Goal: Task Accomplishment & Management: Complete application form

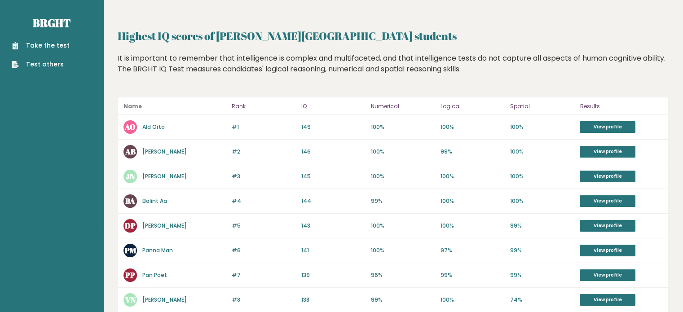
click at [47, 47] on link "Take the test" at bounding box center [41, 45] width 58 height 9
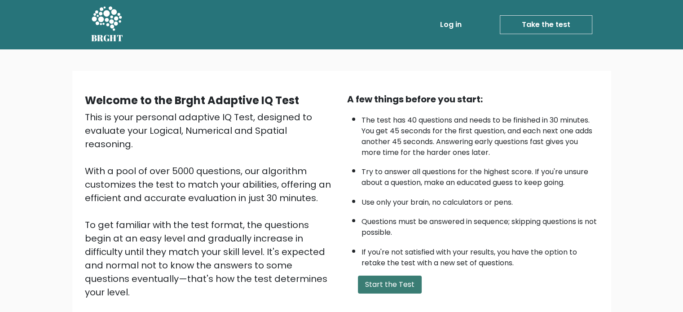
click at [381, 285] on button "Start the Test" at bounding box center [390, 285] width 64 height 18
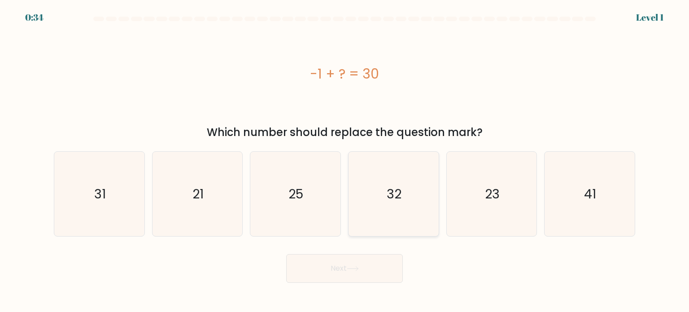
click at [408, 189] on icon "32" at bounding box center [393, 194] width 84 height 84
click at [345, 161] on input "d. 32" at bounding box center [345, 158] width 0 height 4
radio input "true"
click at [348, 272] on button "Next" at bounding box center [344, 268] width 117 height 29
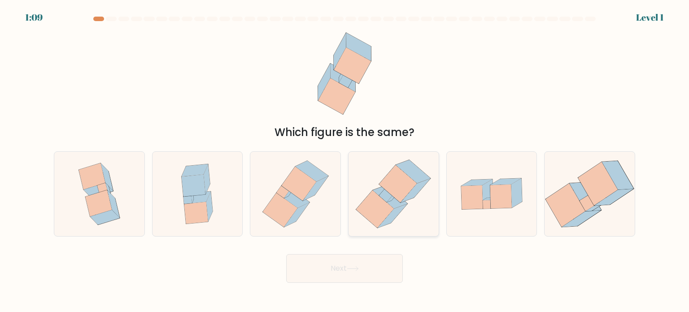
click at [386, 225] on icon at bounding box center [393, 194] width 83 height 84
click at [345, 161] on input "d." at bounding box center [345, 158] width 0 height 4
radio input "true"
click at [361, 265] on button "Next" at bounding box center [344, 268] width 117 height 29
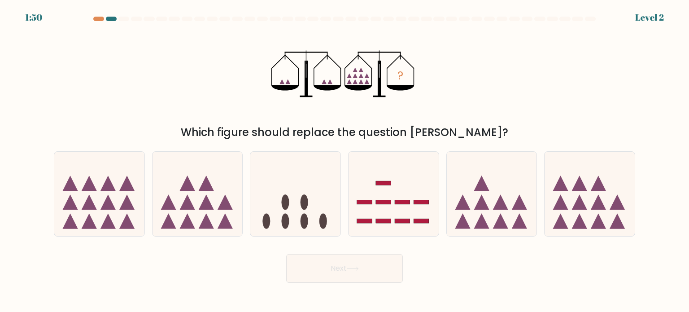
click at [224, 292] on body "1:50 Level 2" at bounding box center [344, 156] width 689 height 312
click at [208, 223] on icon at bounding box center [206, 220] width 15 height 15
click at [345, 161] on input "b." at bounding box center [345, 158] width 0 height 4
radio input "true"
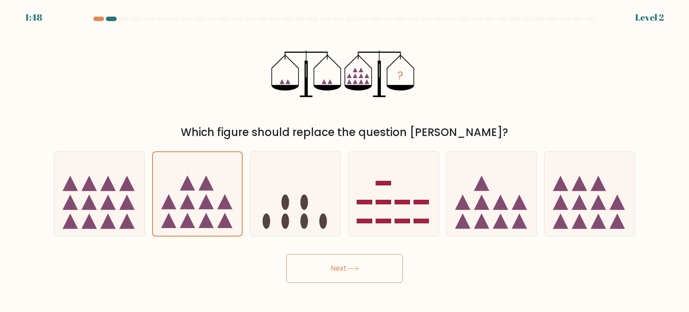
click at [303, 258] on button "Next" at bounding box center [344, 268] width 117 height 29
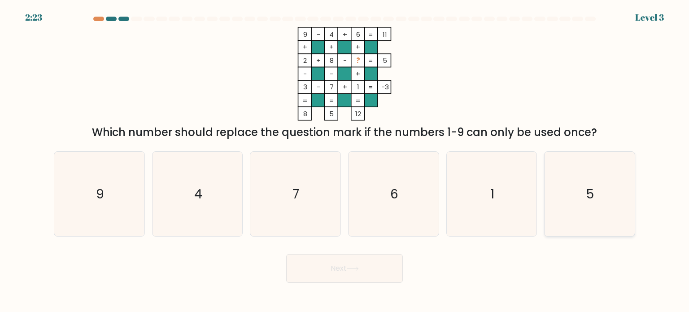
click at [589, 196] on text "5" at bounding box center [591, 193] width 8 height 18
click at [345, 161] on input "f. 5" at bounding box center [345, 158] width 0 height 4
radio input "true"
click at [383, 262] on button "Next" at bounding box center [344, 268] width 117 height 29
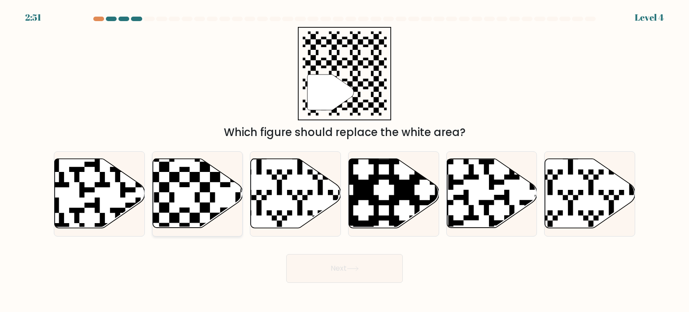
click at [192, 211] on icon at bounding box center [198, 193] width 90 height 69
click at [345, 161] on input "b." at bounding box center [345, 158] width 0 height 4
radio input "true"
click at [329, 267] on button "Next" at bounding box center [344, 268] width 117 height 29
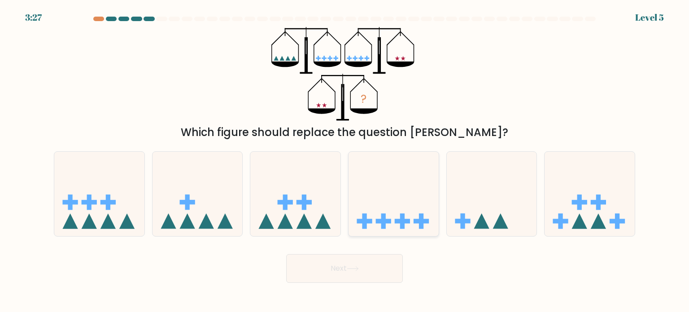
click at [386, 186] on icon at bounding box center [394, 194] width 90 height 74
click at [345, 161] on input "d." at bounding box center [345, 158] width 0 height 4
radio input "true"
click at [363, 263] on button "Next" at bounding box center [344, 268] width 117 height 29
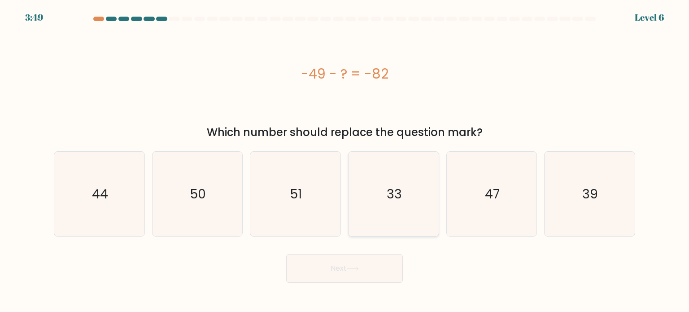
click at [370, 210] on icon "33" at bounding box center [393, 194] width 84 height 84
click at [345, 161] on input "d. 33" at bounding box center [345, 158] width 0 height 4
radio input "true"
click at [367, 272] on button "Next" at bounding box center [344, 268] width 117 height 29
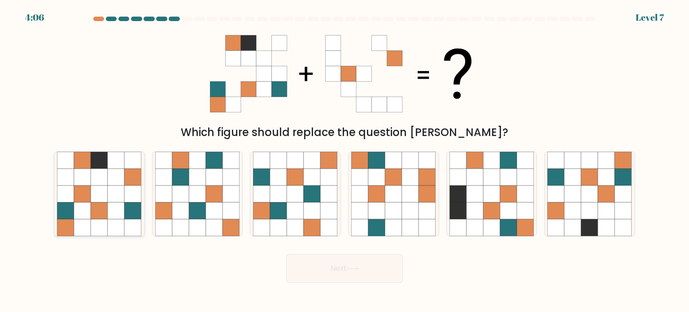
click at [115, 173] on icon at bounding box center [116, 176] width 17 height 17
click at [345, 161] on input "a." at bounding box center [345, 158] width 0 height 4
radio input "true"
click at [325, 263] on button "Next" at bounding box center [344, 268] width 117 height 29
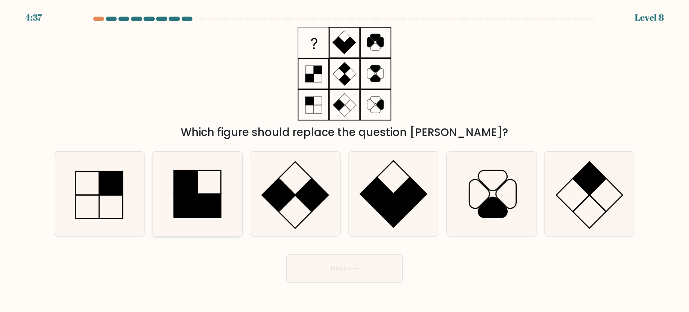
click at [207, 201] on rect at bounding box center [208, 205] width 23 height 23
click at [345, 161] on input "b." at bounding box center [345, 158] width 0 height 4
radio input "true"
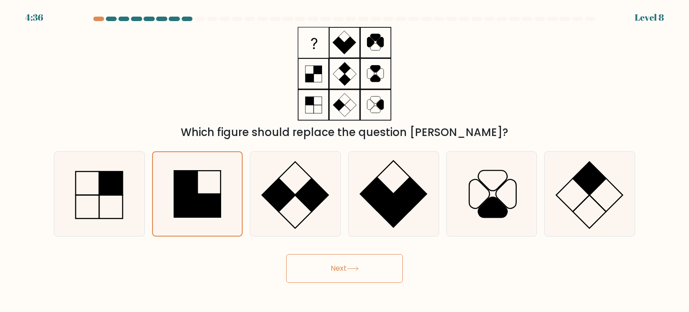
click at [336, 265] on button "Next" at bounding box center [344, 268] width 117 height 29
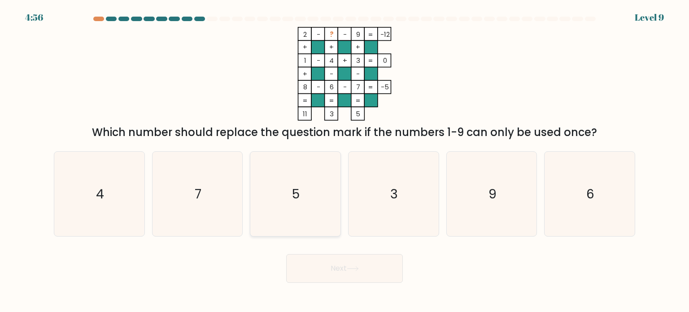
click at [284, 191] on icon "5" at bounding box center [295, 194] width 84 height 84
click at [345, 161] on input "c. 5" at bounding box center [345, 158] width 0 height 4
radio input "true"
click at [315, 269] on button "Next" at bounding box center [344, 268] width 117 height 29
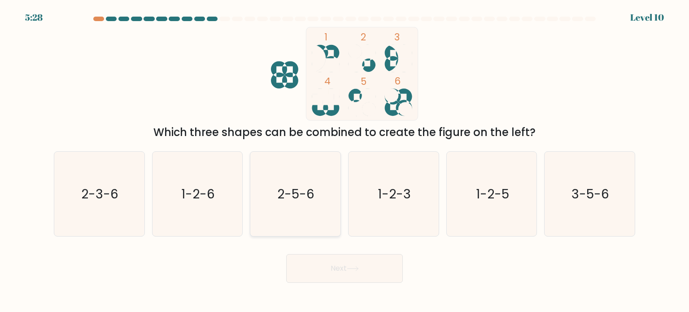
click at [282, 218] on icon "2-5-6" at bounding box center [295, 194] width 84 height 84
click at [345, 161] on input "c. 2-5-6" at bounding box center [345, 158] width 0 height 4
radio input "true"
click at [311, 271] on button "Next" at bounding box center [344, 268] width 117 height 29
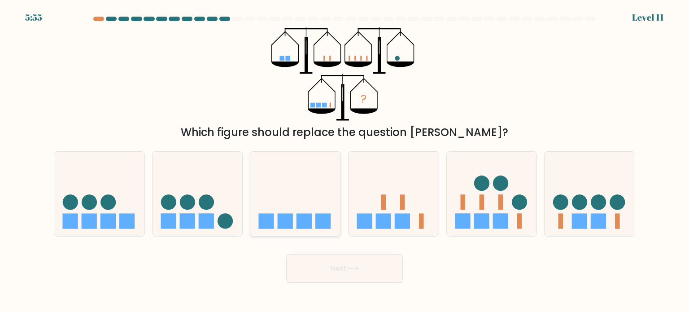
click at [285, 220] on rect at bounding box center [285, 220] width 15 height 15
click at [345, 161] on input "c." at bounding box center [345, 158] width 0 height 4
radio input "true"
click at [320, 275] on button "Next" at bounding box center [344, 268] width 117 height 29
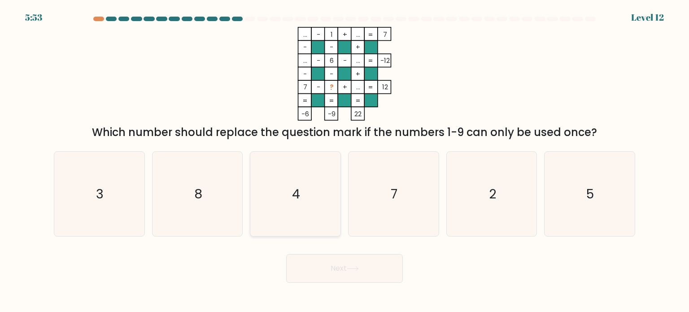
click at [285, 217] on icon "4" at bounding box center [295, 194] width 84 height 84
click at [345, 161] on input "c. 4" at bounding box center [345, 158] width 0 height 4
radio input "true"
click at [312, 257] on button "Next" at bounding box center [344, 268] width 117 height 29
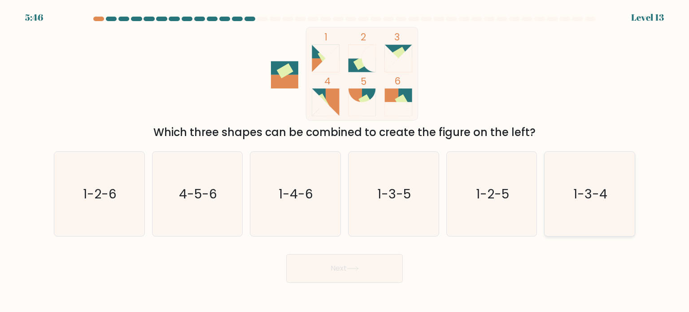
click at [609, 202] on icon "1-3-4" at bounding box center [590, 194] width 84 height 84
click at [345, 161] on input "f. 1-3-4" at bounding box center [345, 158] width 0 height 4
radio input "true"
click at [378, 259] on button "Next" at bounding box center [344, 268] width 117 height 29
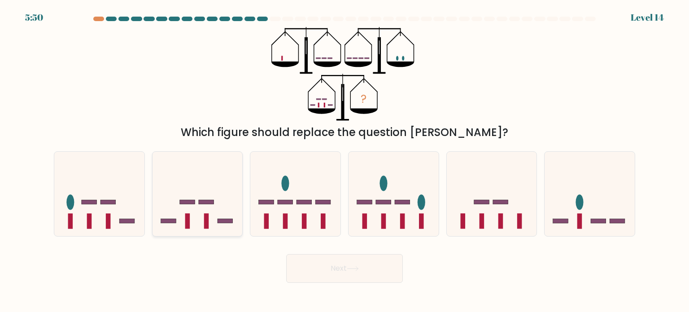
click at [203, 201] on rect at bounding box center [206, 202] width 15 height 4
click at [345, 161] on input "b." at bounding box center [345, 158] width 0 height 4
radio input "true"
click at [308, 262] on button "Next" at bounding box center [344, 268] width 117 height 29
click at [329, 273] on button "Next" at bounding box center [344, 268] width 117 height 29
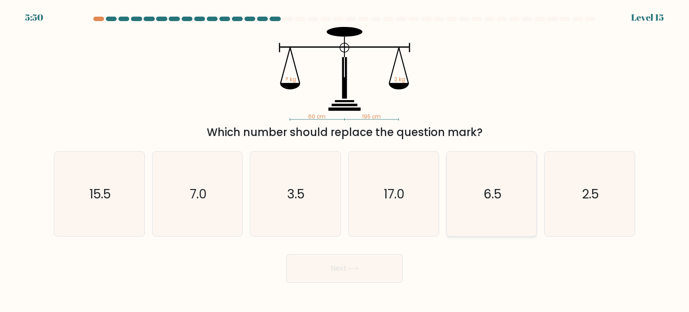
click at [482, 211] on icon "6.5" at bounding box center [492, 194] width 84 height 84
click at [345, 161] on input "e. 6.5" at bounding box center [345, 158] width 0 height 4
radio input "true"
click at [368, 264] on button "Next" at bounding box center [344, 268] width 117 height 29
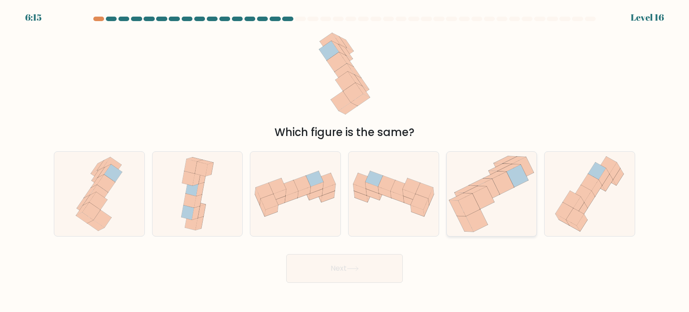
click at [462, 208] on icon at bounding box center [470, 204] width 22 height 22
click at [345, 161] on input "e." at bounding box center [345, 158] width 0 height 4
radio input "true"
click at [370, 259] on button "Next" at bounding box center [344, 268] width 117 height 29
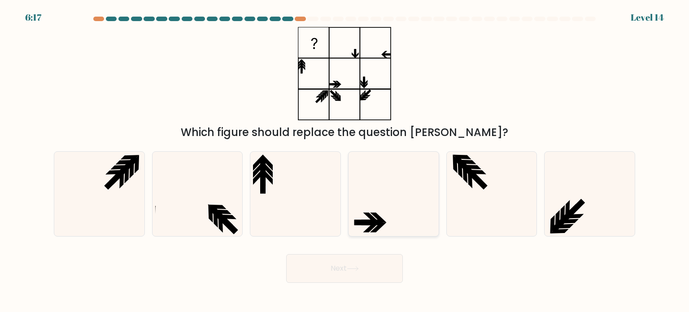
click at [385, 204] on icon at bounding box center [393, 194] width 84 height 84
click at [345, 161] on input "d." at bounding box center [345, 158] width 0 height 4
radio input "true"
click at [363, 266] on button "Next" at bounding box center [344, 268] width 117 height 29
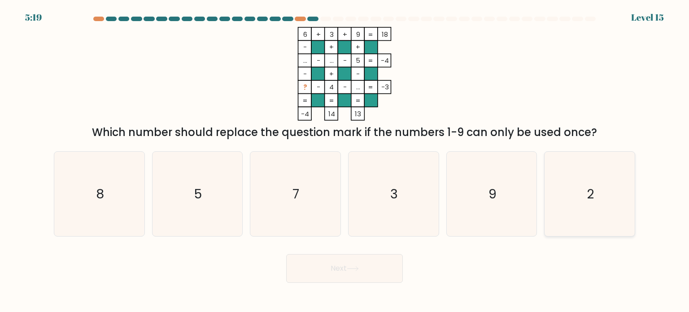
click at [597, 188] on icon "2" at bounding box center [590, 194] width 84 height 84
click at [345, 161] on input "f. 2" at bounding box center [345, 158] width 0 height 4
radio input "true"
click at [367, 277] on button "Next" at bounding box center [344, 268] width 117 height 29
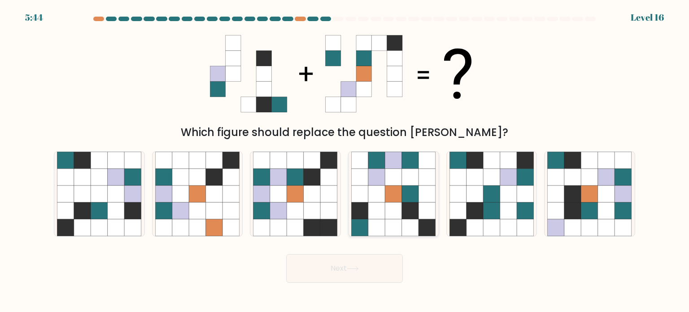
click at [394, 194] on icon at bounding box center [393, 193] width 17 height 17
click at [345, 161] on input "d." at bounding box center [345, 158] width 0 height 4
radio input "true"
click at [346, 263] on button "Next" at bounding box center [344, 268] width 117 height 29
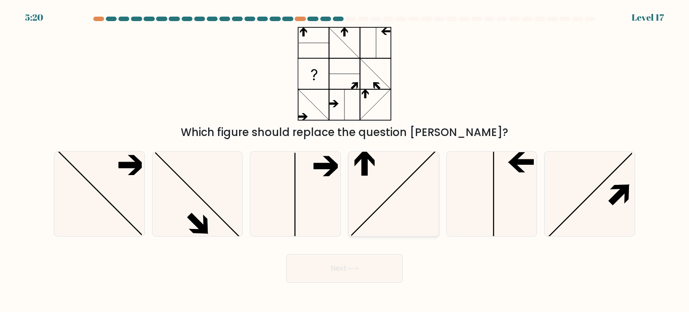
click at [392, 192] on icon at bounding box center [393, 194] width 84 height 84
click at [345, 161] on input "d." at bounding box center [345, 158] width 0 height 4
radio input "true"
click at [351, 256] on button "Next" at bounding box center [344, 268] width 117 height 29
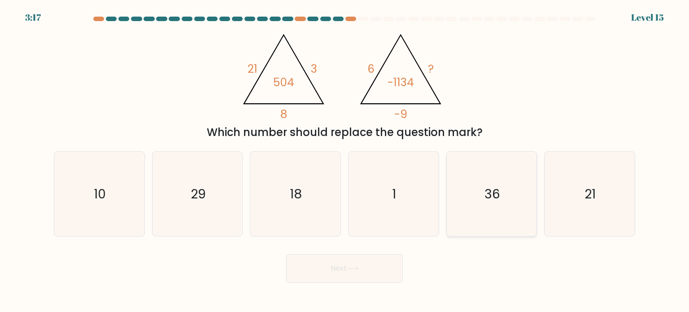
click at [498, 215] on icon "36" at bounding box center [492, 194] width 84 height 84
click at [345, 161] on input "e. 36" at bounding box center [345, 158] width 0 height 4
radio input "true"
click at [362, 276] on button "Next" at bounding box center [344, 268] width 117 height 29
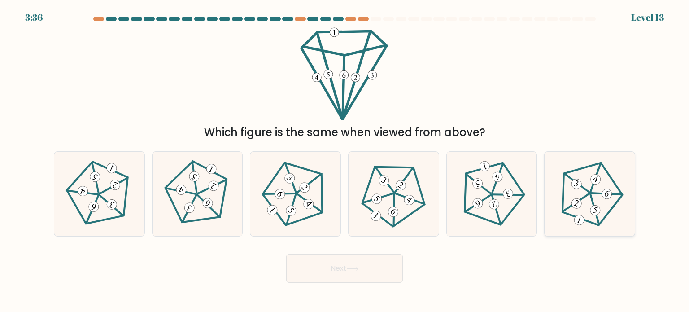
click at [623, 210] on icon at bounding box center [590, 194] width 68 height 68
click at [345, 161] on input "f." at bounding box center [345, 158] width 0 height 4
radio input "true"
click at [382, 259] on button "Next" at bounding box center [344, 268] width 117 height 29
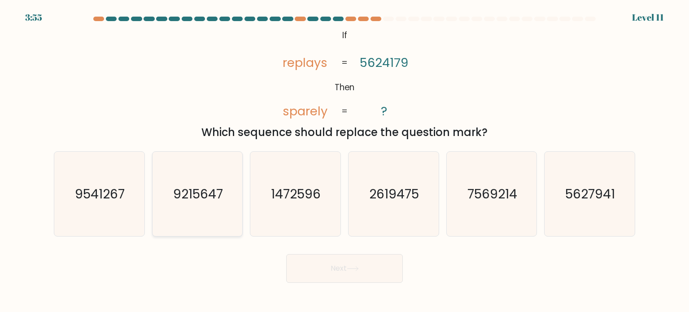
click at [188, 191] on text "9215647" at bounding box center [198, 193] width 50 height 18
click at [345, 161] on input "b. 9215647" at bounding box center [345, 158] width 0 height 4
radio input "true"
click at [307, 263] on button "Next" at bounding box center [344, 268] width 117 height 29
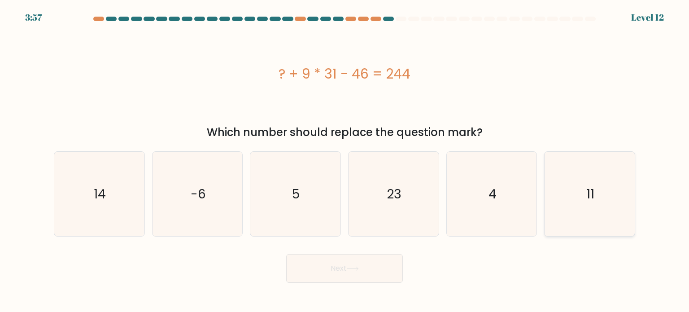
click at [554, 177] on icon "11" at bounding box center [590, 194] width 84 height 84
click at [345, 161] on input "f. 11" at bounding box center [345, 158] width 0 height 4
radio input "true"
click at [366, 284] on body "3:56 Level 12 5" at bounding box center [344, 156] width 689 height 312
click at [360, 272] on button "Next" at bounding box center [344, 268] width 117 height 29
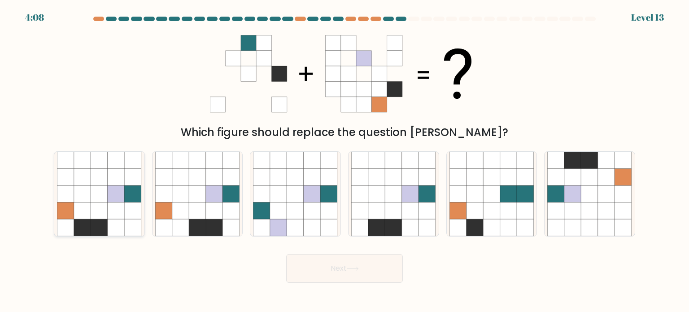
click at [82, 210] on icon at bounding box center [82, 210] width 17 height 17
click at [345, 161] on input "a." at bounding box center [345, 158] width 0 height 4
radio input "true"
click at [318, 260] on button "Next" at bounding box center [344, 268] width 117 height 29
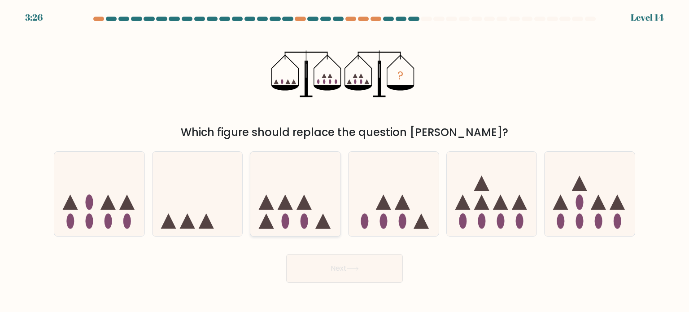
click at [300, 208] on icon at bounding box center [304, 201] width 15 height 15
click at [345, 161] on input "c." at bounding box center [345, 158] width 0 height 4
radio input "true"
click at [325, 263] on button "Next" at bounding box center [344, 268] width 117 height 29
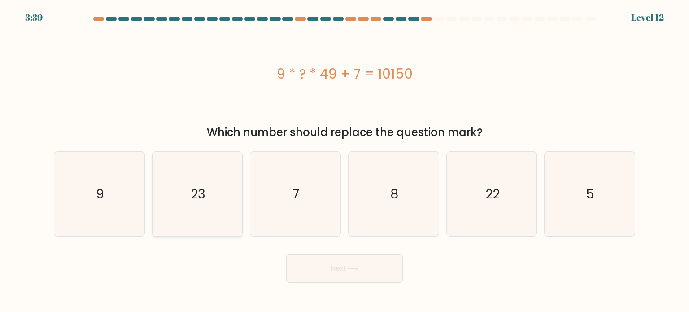
click at [193, 182] on icon "23" at bounding box center [197, 194] width 84 height 84
click at [345, 161] on input "b. 23" at bounding box center [345, 158] width 0 height 4
radio input "true"
click at [342, 258] on button "Next" at bounding box center [344, 268] width 117 height 29
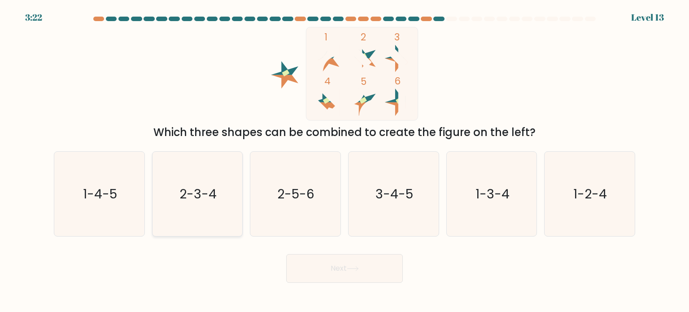
click at [204, 220] on icon "2-3-4" at bounding box center [197, 194] width 84 height 84
click at [345, 161] on input "b. 2-3-4" at bounding box center [345, 158] width 0 height 4
radio input "true"
click at [314, 267] on button "Next" at bounding box center [344, 268] width 117 height 29
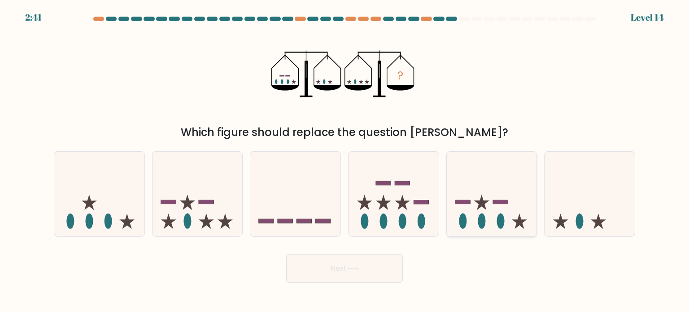
drag, startPoint x: 479, startPoint y: 217, endPoint x: 490, endPoint y: 213, distance: 11.1
click at [490, 213] on icon at bounding box center [492, 194] width 90 height 74
click at [345, 161] on input "e." at bounding box center [345, 158] width 0 height 4
radio input "true"
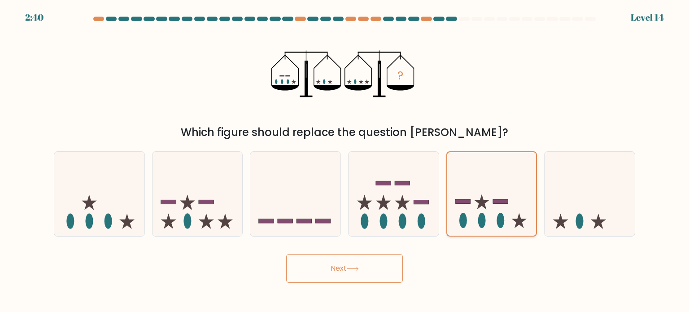
click at [490, 213] on icon at bounding box center [491, 194] width 89 height 74
click at [345, 161] on input "e." at bounding box center [345, 158] width 0 height 4
click at [383, 270] on button "Next" at bounding box center [344, 268] width 117 height 29
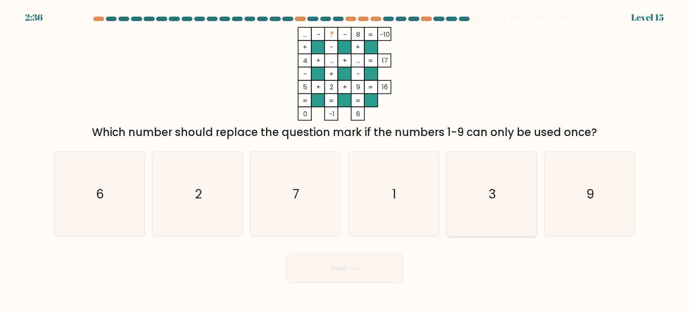
click at [511, 169] on icon "3" at bounding box center [492, 194] width 84 height 84
click at [345, 161] on input "e. 3" at bounding box center [345, 158] width 0 height 4
radio input "true"
click at [376, 276] on button "Next" at bounding box center [344, 268] width 117 height 29
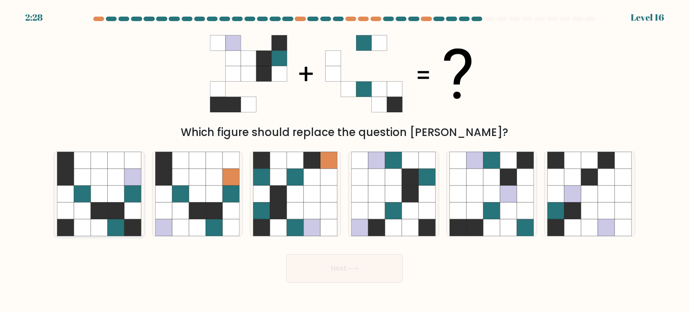
click at [104, 230] on icon at bounding box center [99, 227] width 17 height 17
click at [345, 161] on input "a." at bounding box center [345, 158] width 0 height 4
radio input "true"
click at [321, 276] on button "Next" at bounding box center [344, 268] width 117 height 29
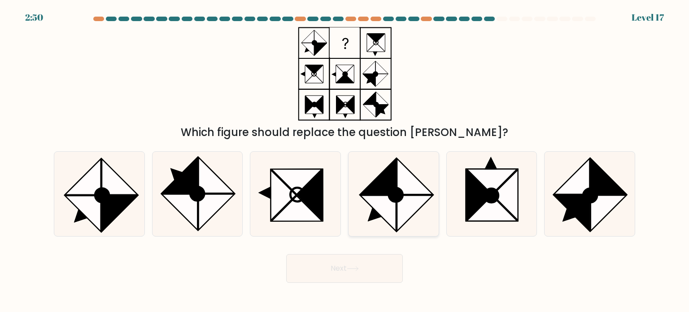
click at [375, 193] on icon at bounding box center [378, 176] width 36 height 36
click at [345, 161] on input "d." at bounding box center [345, 158] width 0 height 4
radio input "true"
click at [336, 271] on button "Next" at bounding box center [344, 268] width 117 height 29
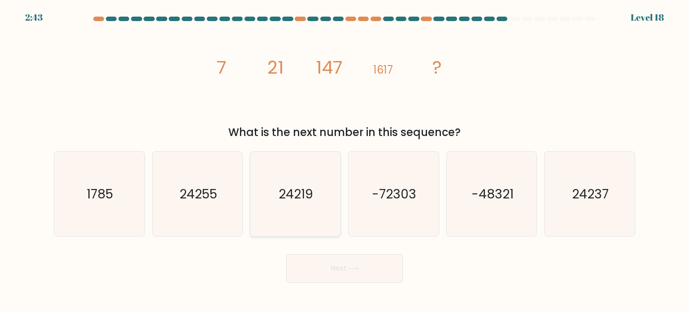
click at [289, 209] on icon "24219" at bounding box center [295, 194] width 84 height 84
click at [345, 161] on input "c. 24219" at bounding box center [345, 158] width 0 height 4
radio input "true"
click at [318, 268] on button "Next" at bounding box center [344, 268] width 117 height 29
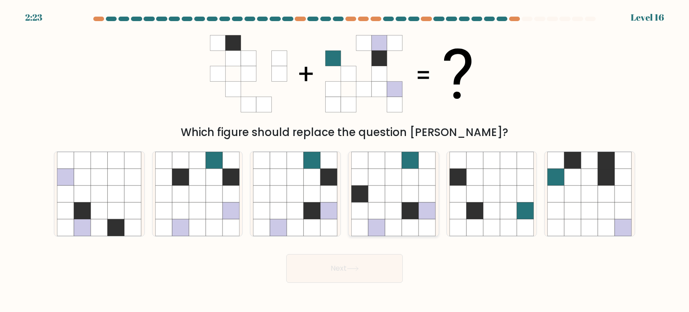
click at [378, 168] on icon at bounding box center [376, 160] width 17 height 17
click at [345, 161] on input "d." at bounding box center [345, 158] width 0 height 4
radio input "true"
click at [364, 276] on button "Next" at bounding box center [344, 268] width 117 height 29
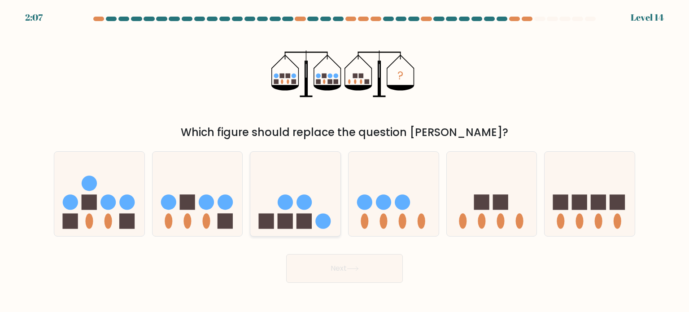
click at [282, 208] on circle at bounding box center [285, 201] width 15 height 15
click at [345, 161] on input "c." at bounding box center [345, 158] width 0 height 4
radio input "true"
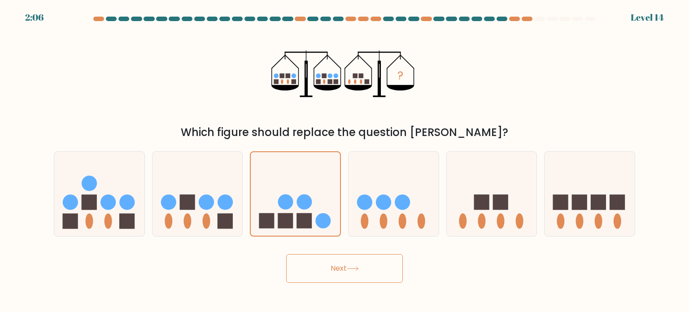
click at [312, 271] on button "Next" at bounding box center [344, 268] width 117 height 29
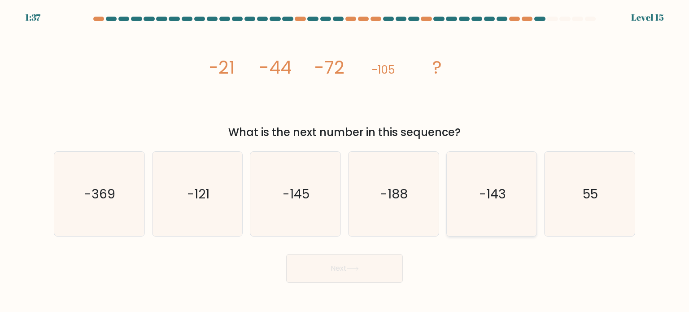
click at [492, 228] on icon "-143" at bounding box center [492, 194] width 84 height 84
click at [345, 161] on input "e. -143" at bounding box center [345, 158] width 0 height 4
radio input "true"
click at [342, 265] on button "Next" at bounding box center [344, 268] width 117 height 29
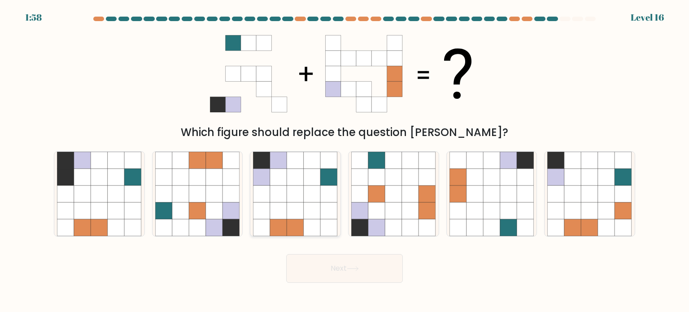
click at [317, 213] on icon at bounding box center [312, 210] width 17 height 17
click at [345, 161] on input "c." at bounding box center [345, 158] width 0 height 4
radio input "true"
click at [324, 275] on button "Next" at bounding box center [344, 268] width 117 height 29
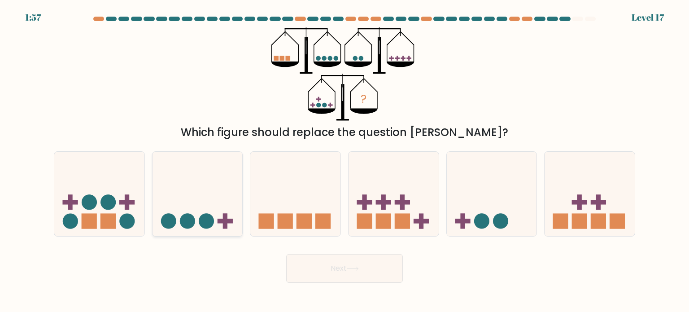
click at [217, 187] on icon at bounding box center [198, 194] width 90 height 74
click at [345, 161] on input "b." at bounding box center [345, 158] width 0 height 4
radio input "true"
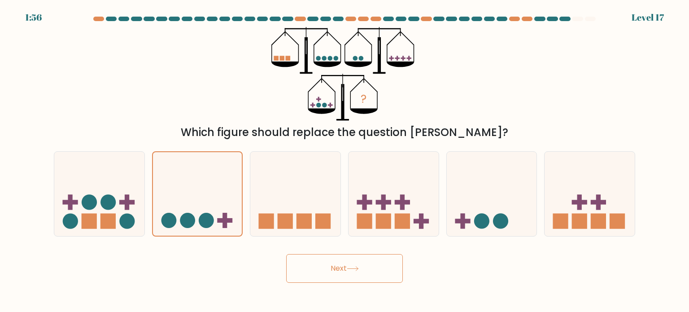
click at [307, 260] on button "Next" at bounding box center [344, 268] width 117 height 29
click at [307, 275] on button "Next" at bounding box center [344, 268] width 117 height 29
click at [205, 211] on icon at bounding box center [197, 194] width 89 height 74
click at [345, 161] on input "b." at bounding box center [345, 158] width 0 height 4
click at [317, 270] on button "Next" at bounding box center [344, 268] width 117 height 29
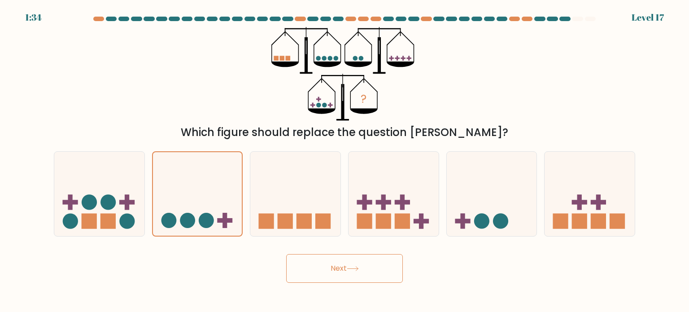
click at [317, 270] on button "Next" at bounding box center [344, 268] width 117 height 29
click at [197, 218] on icon at bounding box center [197, 194] width 89 height 74
click at [345, 161] on input "b." at bounding box center [345, 158] width 0 height 4
click at [197, 218] on icon at bounding box center [197, 194] width 89 height 74
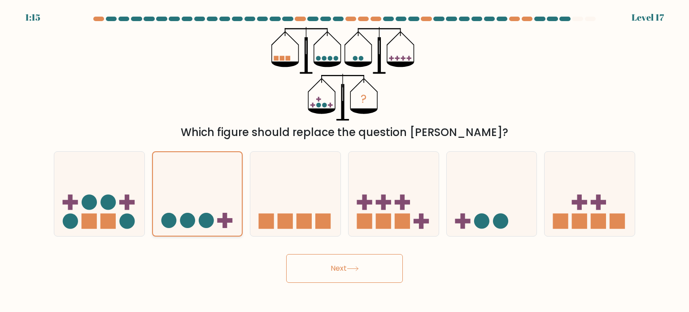
click at [345, 161] on input "b." at bounding box center [345, 158] width 0 height 4
click at [303, 272] on button "Next" at bounding box center [344, 268] width 117 height 29
click at [286, 254] on button "Next" at bounding box center [344, 268] width 117 height 29
click at [580, 25] on form at bounding box center [344, 150] width 689 height 266
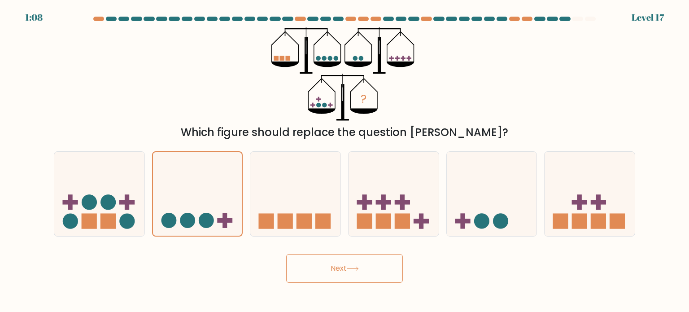
click at [580, 25] on form at bounding box center [344, 150] width 689 height 266
click at [364, 271] on button "Next" at bounding box center [344, 268] width 117 height 29
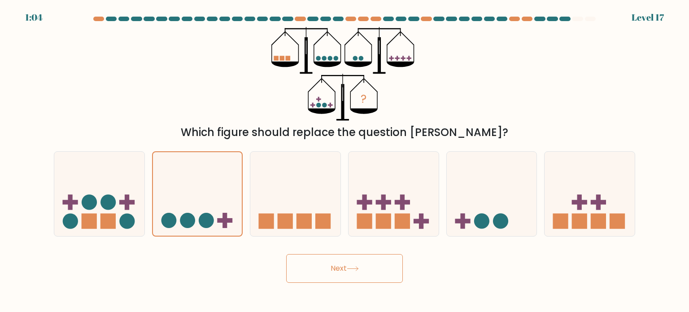
click at [364, 271] on button "Next" at bounding box center [344, 268] width 117 height 29
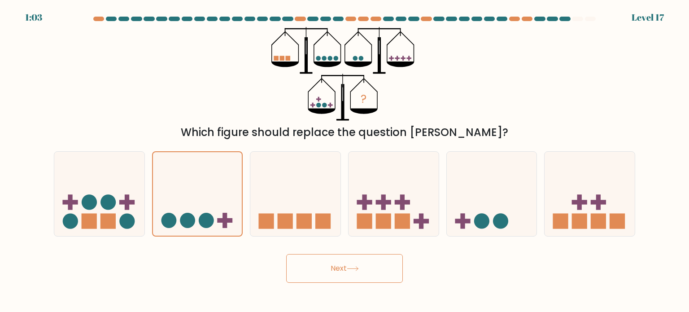
click at [364, 271] on button "Next" at bounding box center [344, 268] width 117 height 29
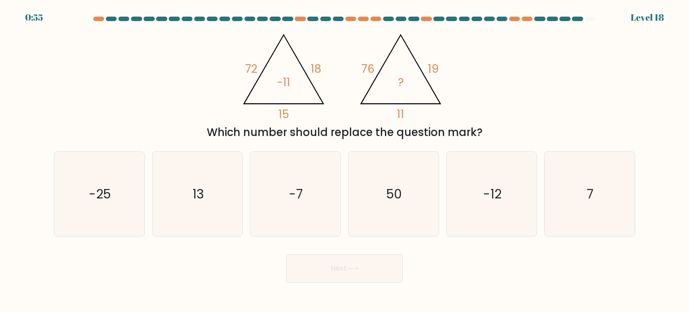
click at [203, 211] on icon "13" at bounding box center [197, 194] width 84 height 84
click at [345, 161] on input "b. 13" at bounding box center [345, 158] width 0 height 4
radio input "true"
click at [300, 186] on text "-7" at bounding box center [296, 193] width 14 height 18
click at [345, 161] on input "c. -7" at bounding box center [345, 158] width 0 height 4
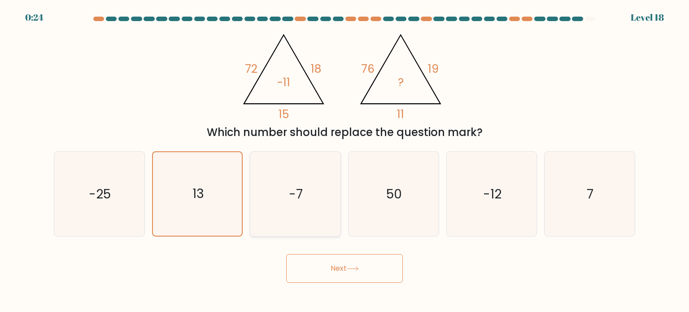
radio input "true"
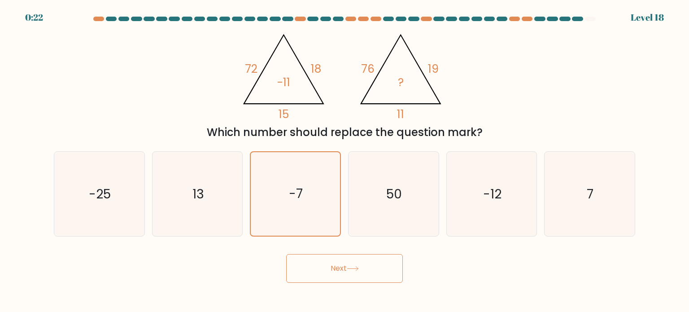
click at [311, 260] on button "Next" at bounding box center [344, 268] width 117 height 29
click at [330, 276] on button "Next" at bounding box center [344, 268] width 117 height 29
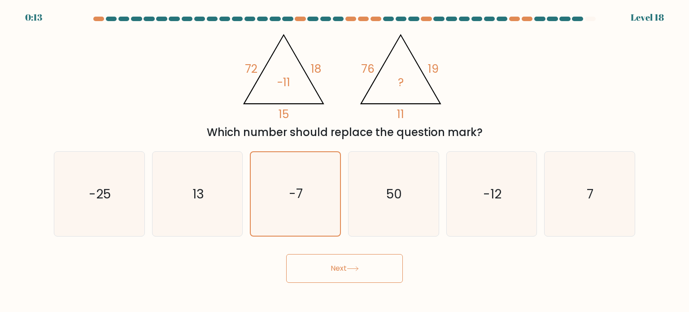
click at [330, 276] on button "Next" at bounding box center [344, 268] width 117 height 29
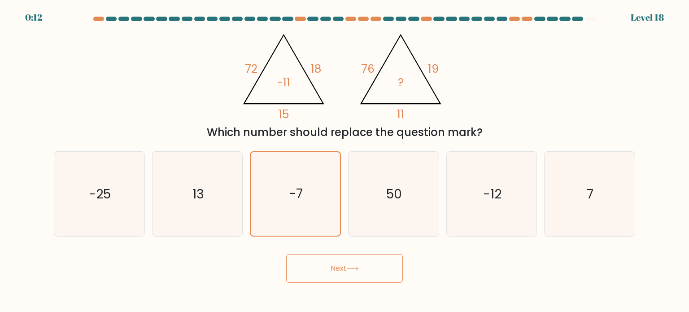
click at [330, 276] on button "Next" at bounding box center [344, 268] width 117 height 29
click at [292, 185] on text "-7" at bounding box center [296, 194] width 14 height 18
click at [345, 161] on input "c. -7" at bounding box center [345, 158] width 0 height 4
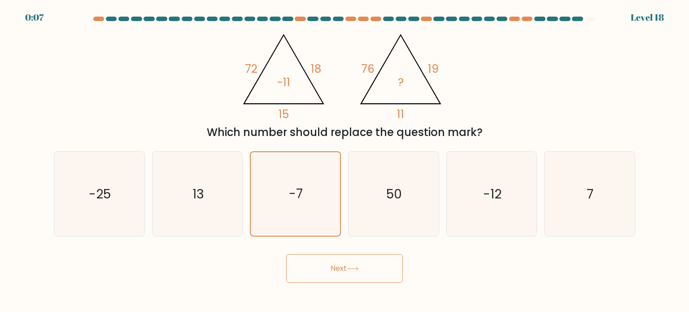
click at [338, 277] on button "Next" at bounding box center [344, 268] width 117 height 29
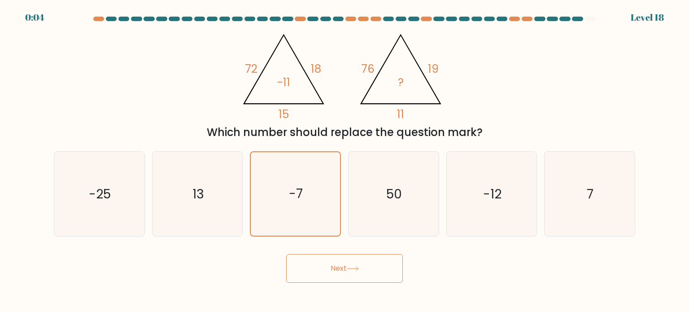
click at [338, 277] on button "Next" at bounding box center [344, 268] width 117 height 29
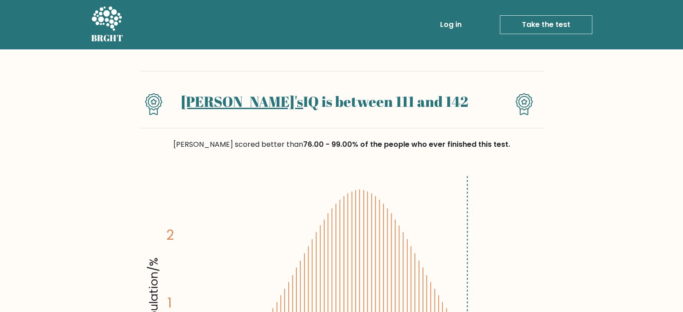
click at [231, 102] on link "Pedro's" at bounding box center [242, 101] width 122 height 19
